Goal: Information Seeking & Learning: Check status

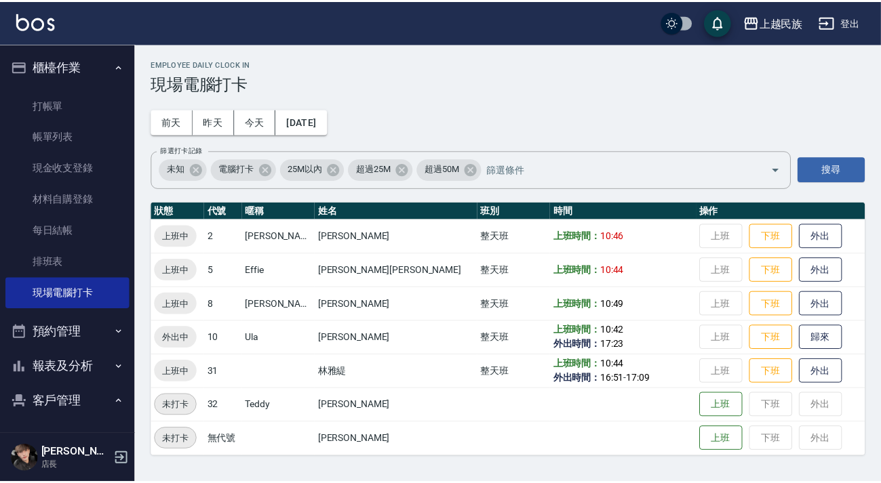
scroll to position [61, 0]
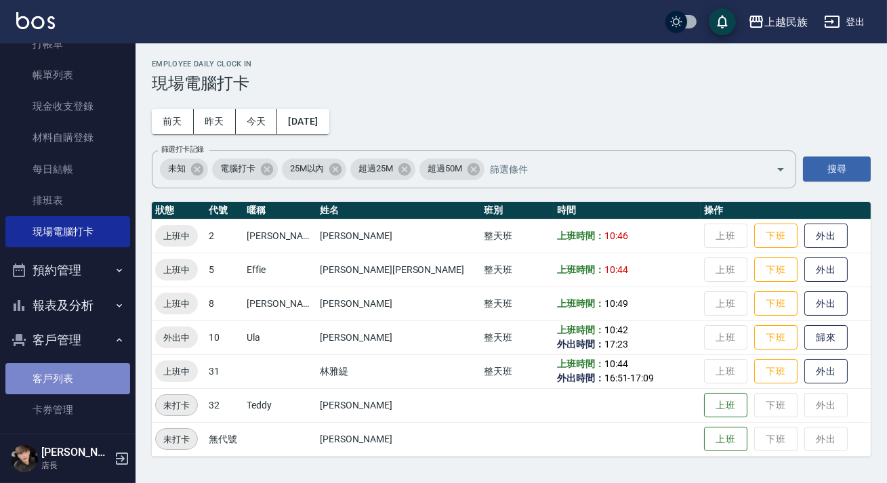
click at [81, 382] on link "客戶列表" at bounding box center [67, 378] width 125 height 31
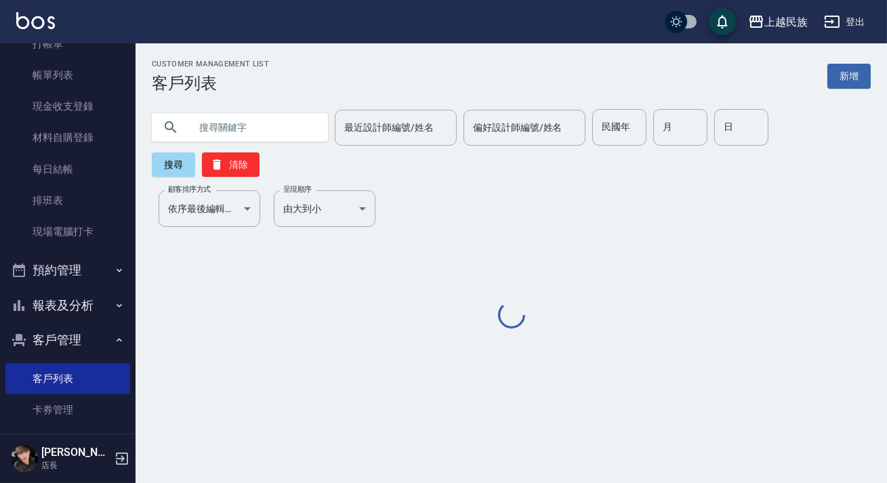
click at [279, 142] on input "text" at bounding box center [253, 127] width 127 height 37
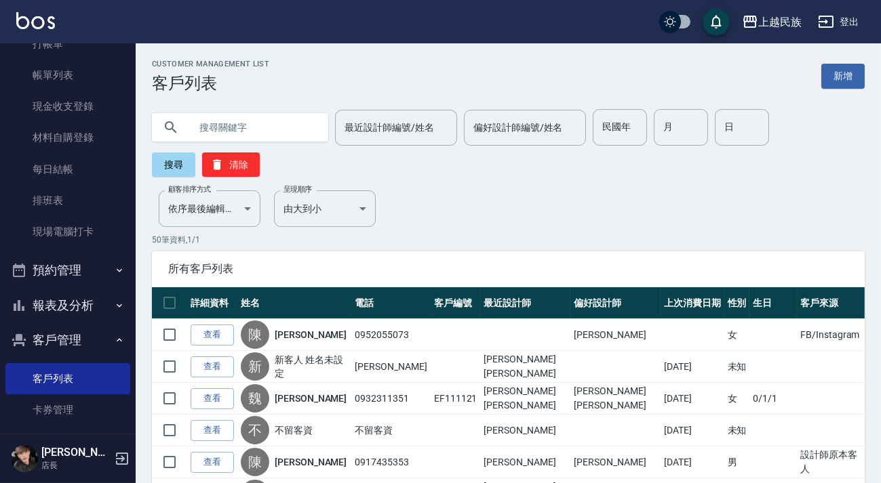
click at [277, 136] on input "text" at bounding box center [253, 127] width 127 height 37
type input "[PERSON_NAME]"
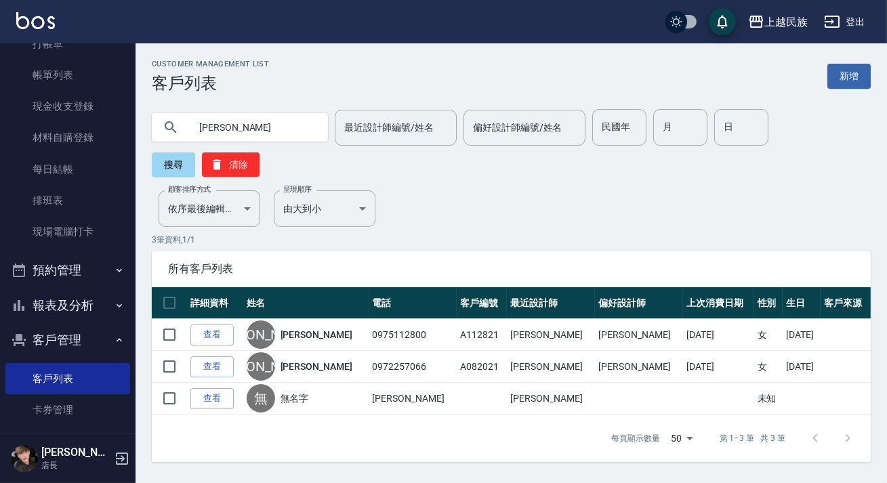
drag, startPoint x: 309, startPoint y: 332, endPoint x: 315, endPoint y: 324, distance: 9.6
click at [309, 332] on link "[PERSON_NAME]" at bounding box center [317, 335] width 72 height 14
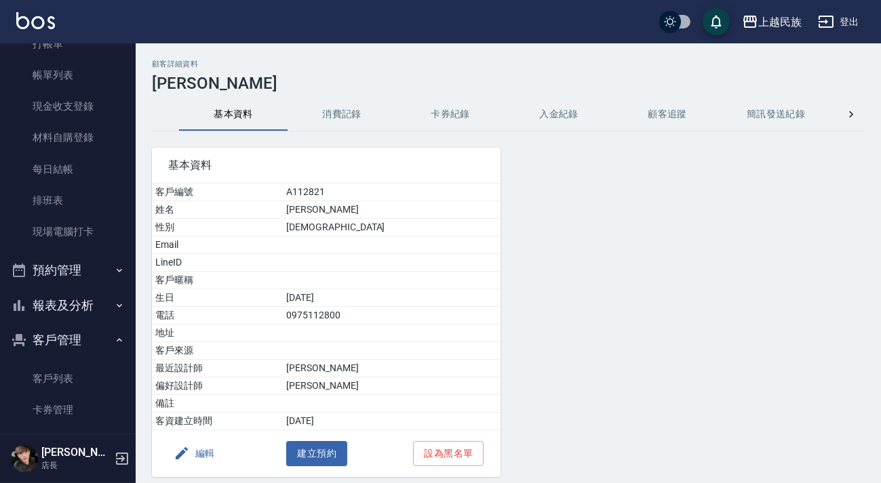
click at [336, 115] on button "消費記錄" at bounding box center [341, 114] width 108 height 33
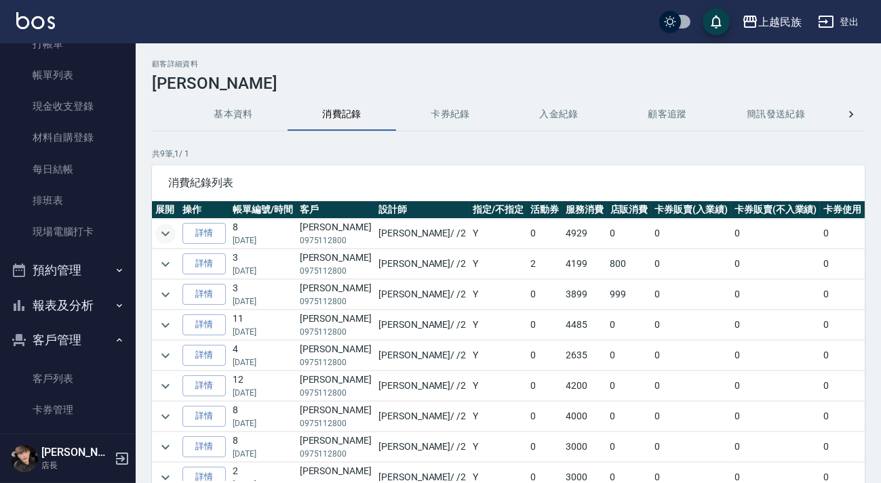
click at [163, 232] on icon "expand row" at bounding box center [165, 234] width 16 height 16
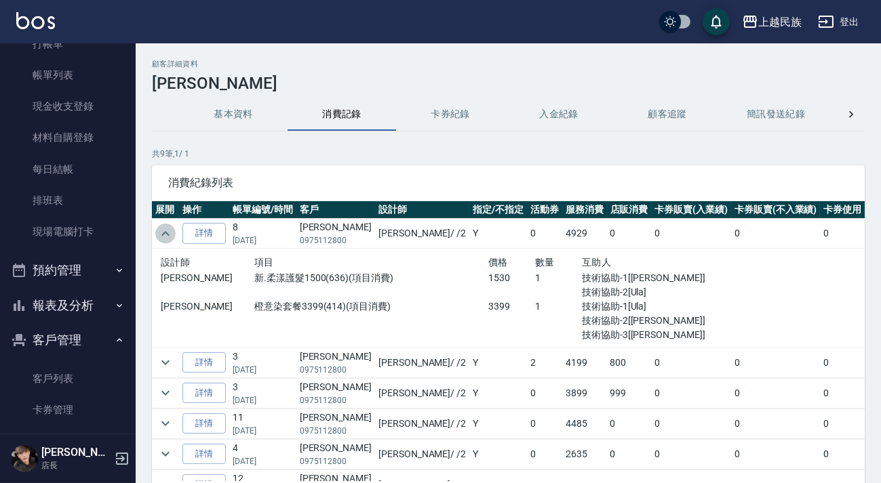
click at [163, 235] on icon "expand row" at bounding box center [165, 234] width 16 height 16
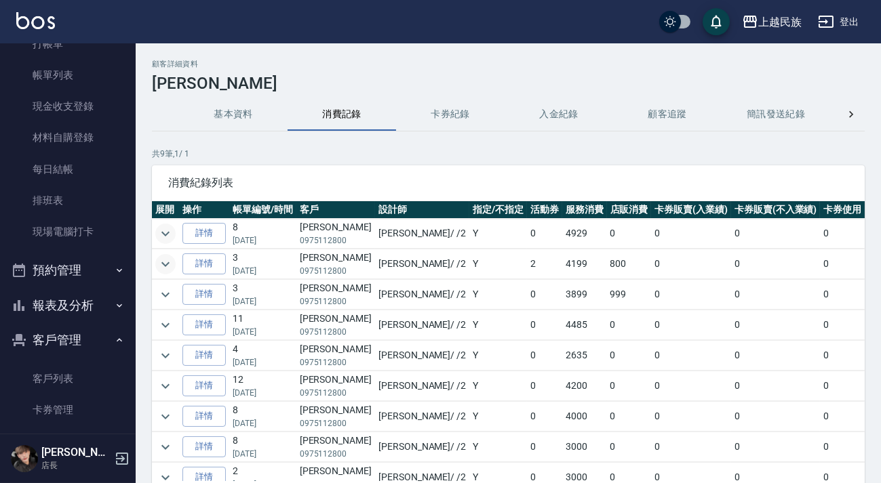
click at [163, 266] on icon "expand row" at bounding box center [165, 264] width 16 height 16
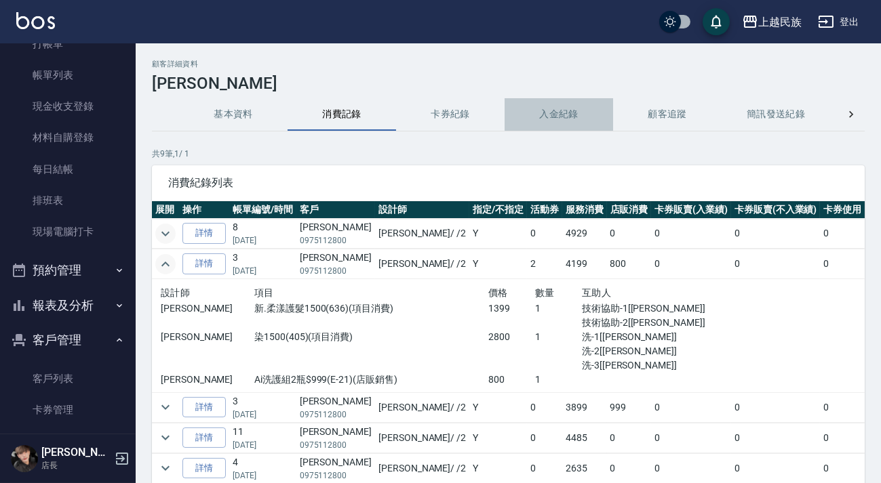
click at [574, 112] on button "入金紀錄" at bounding box center [558, 114] width 108 height 33
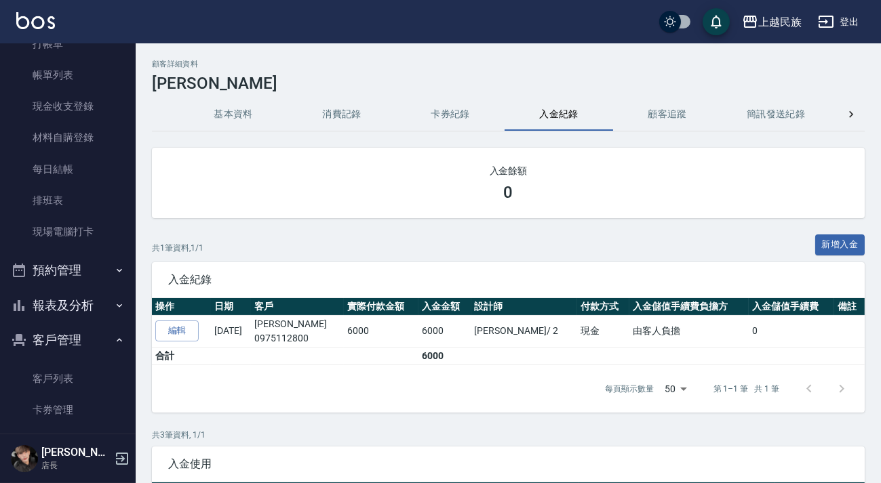
click at [352, 108] on button "消費記錄" at bounding box center [341, 114] width 108 height 33
